Goal: Task Accomplishment & Management: Complete application form

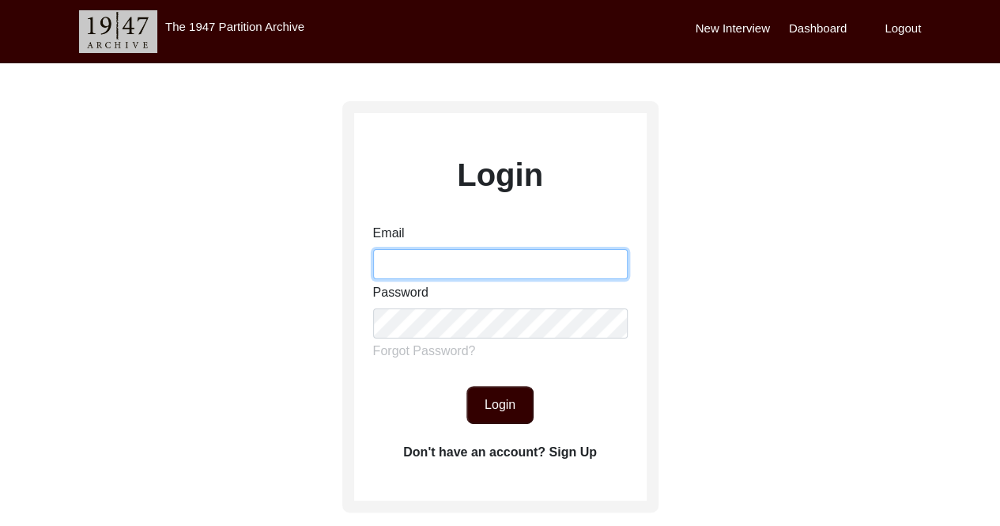
click at [541, 268] on input "Email" at bounding box center [500, 264] width 255 height 30
type input "[EMAIL_ADDRESS][DOMAIN_NAME]"
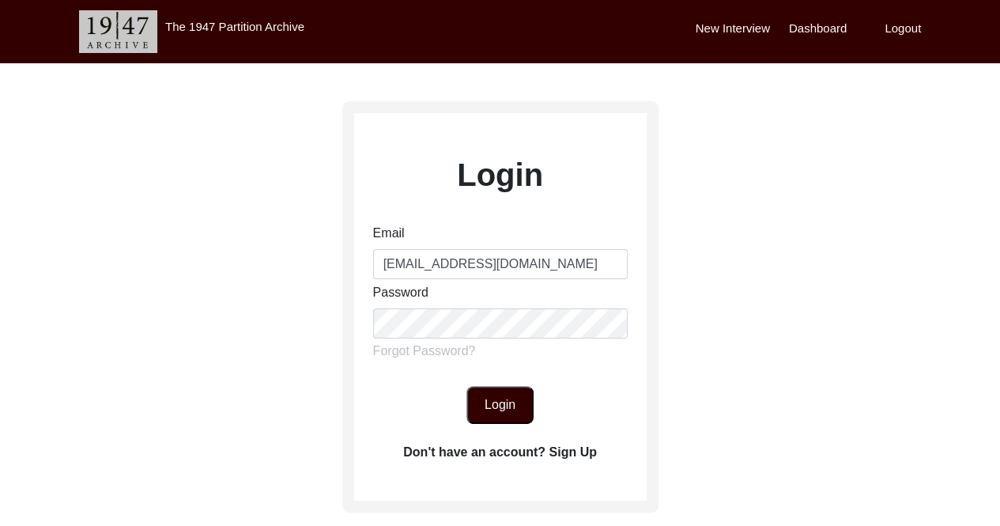
click at [504, 418] on button "Login" at bounding box center [500, 405] width 67 height 38
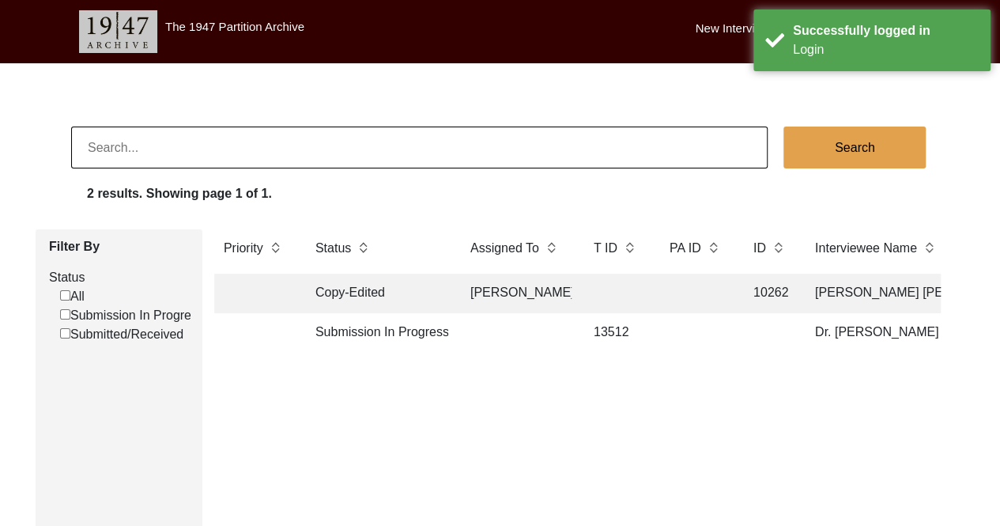
click at [384, 328] on td "Submission In Progress" at bounding box center [377, 333] width 142 height 40
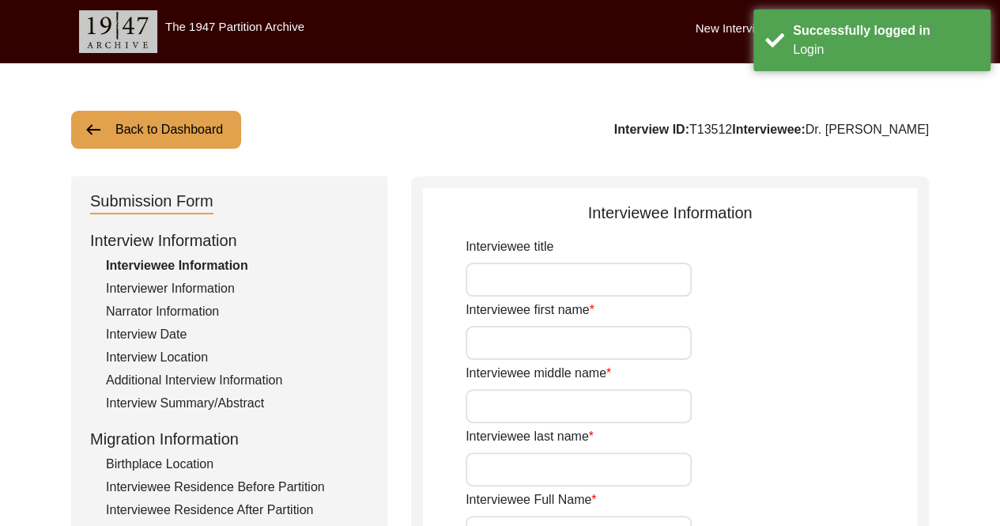
type input "Dr."
type input "[PERSON_NAME]"
type input "Babra"
type input "Dr. [PERSON_NAME]"
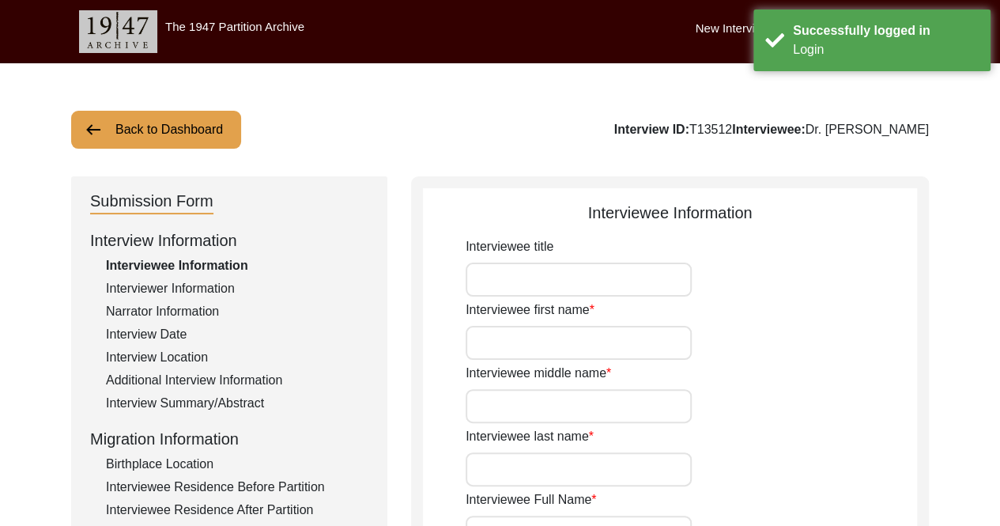
type input "07/08/192"
type input "97"
type input "[DEMOGRAPHIC_DATA]"
type input "N/A"
type textarea "N/A"
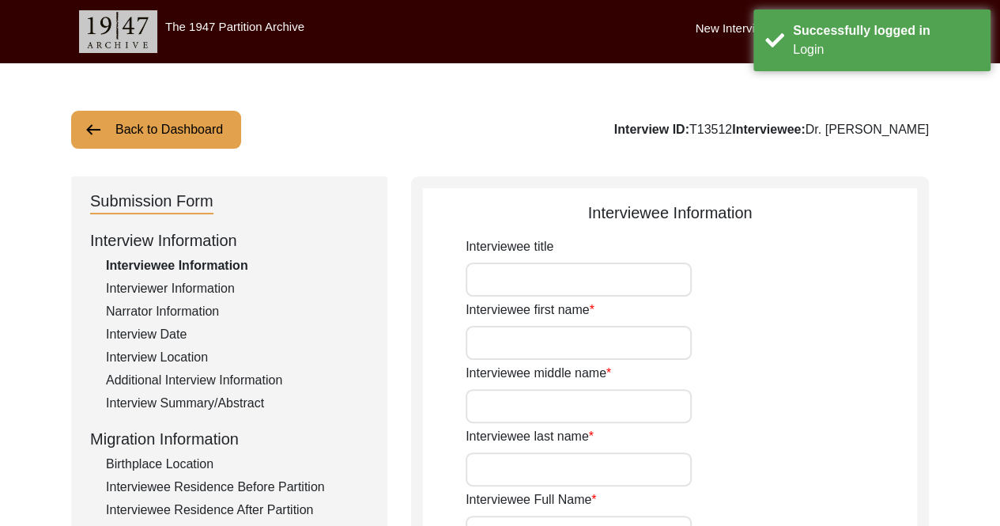
type input "Punjabi"
type input "[DEMOGRAPHIC_DATA]"
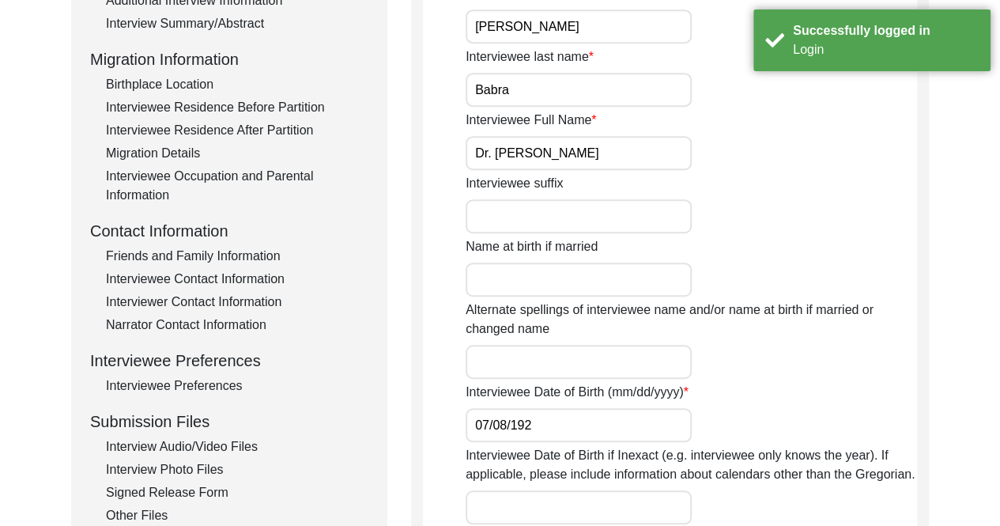
scroll to position [475, 0]
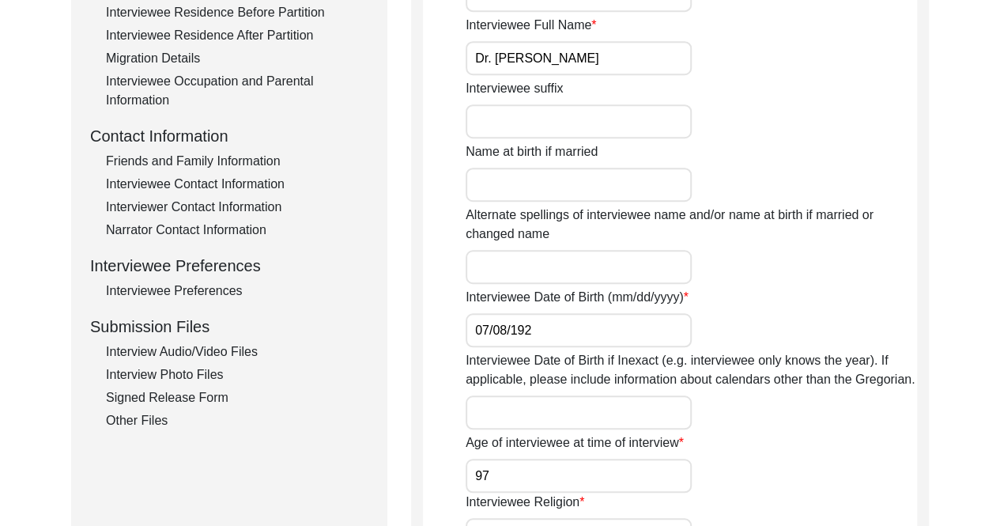
click at [215, 397] on div "Signed Release Form" at bounding box center [237, 397] width 263 height 19
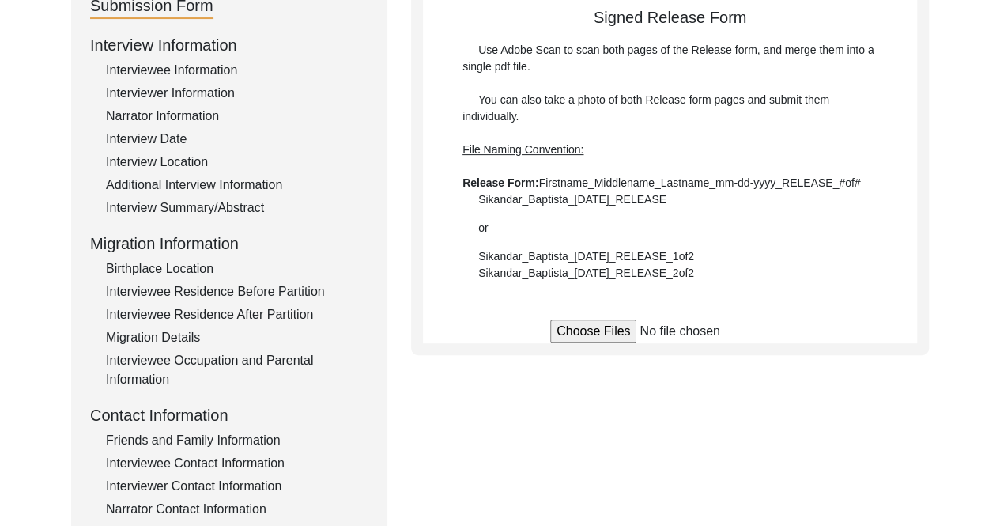
scroll to position [158, 0]
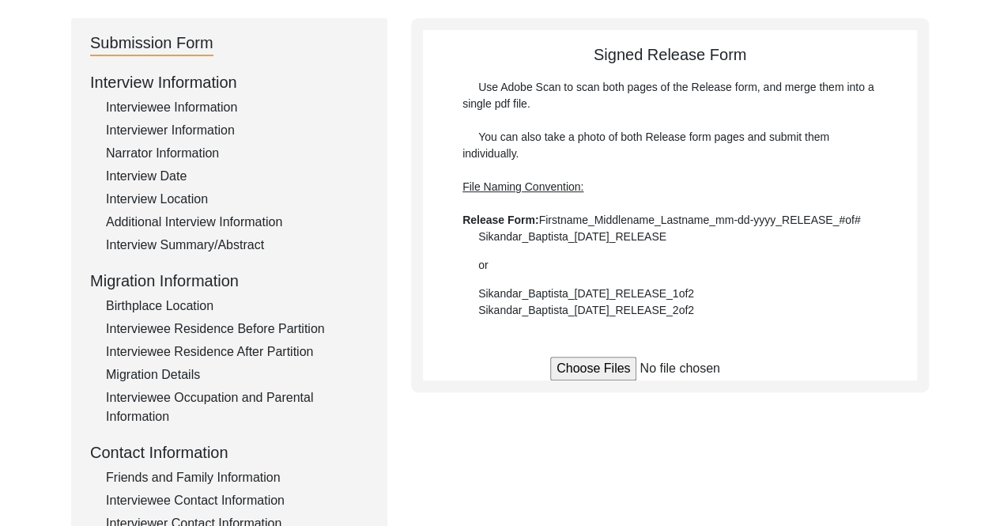
click at [623, 366] on input "file" at bounding box center [670, 369] width 240 height 24
type input "C:\fakepath\Shamsher_Singh_Babra_[DATE]_RELEASE_1of1.pdf"
